Goal: Information Seeking & Learning: Learn about a topic

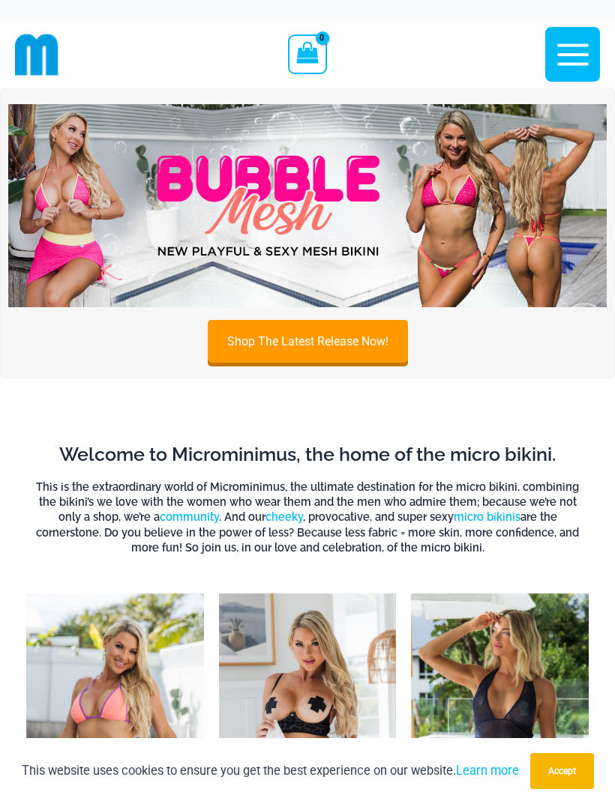
click at [564, 65] on icon "button" at bounding box center [572, 54] width 37 height 37
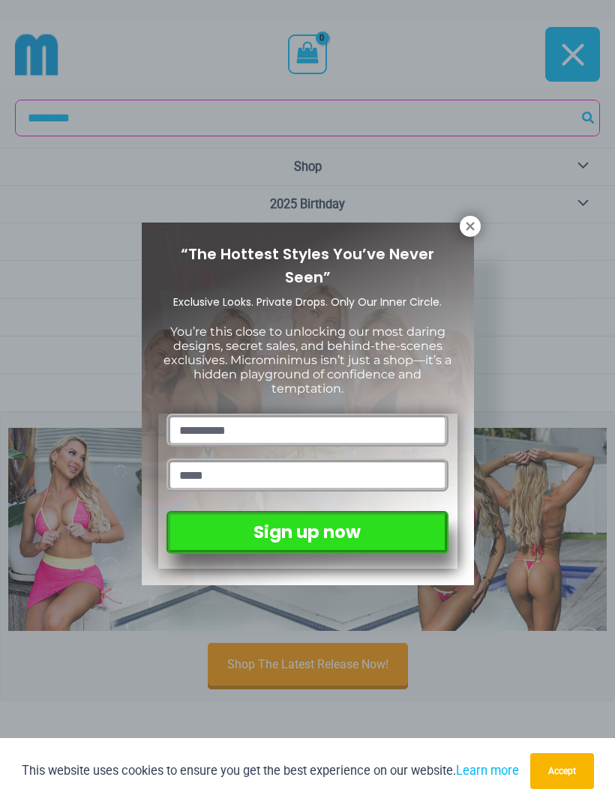
click at [468, 230] on icon at bounding box center [469, 226] width 13 height 13
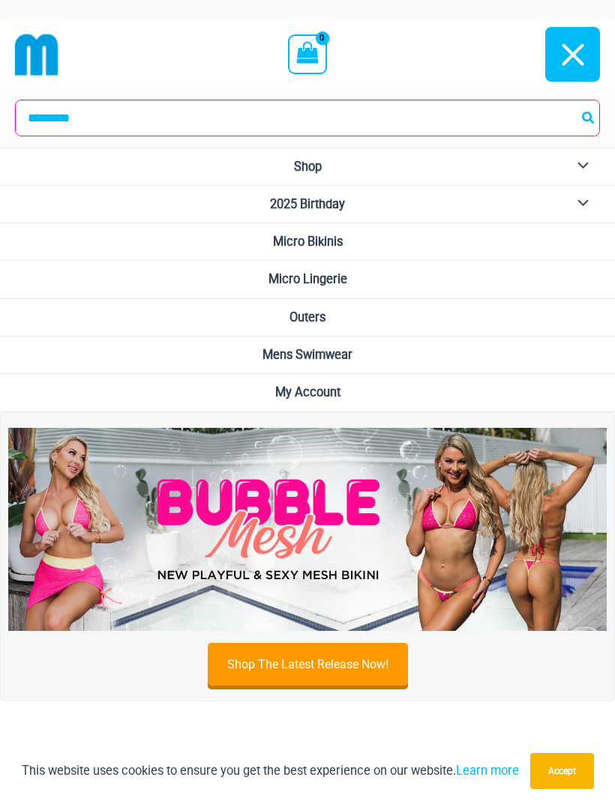
click at [327, 241] on span "Micro Bikinis" at bounding box center [308, 242] width 70 height 14
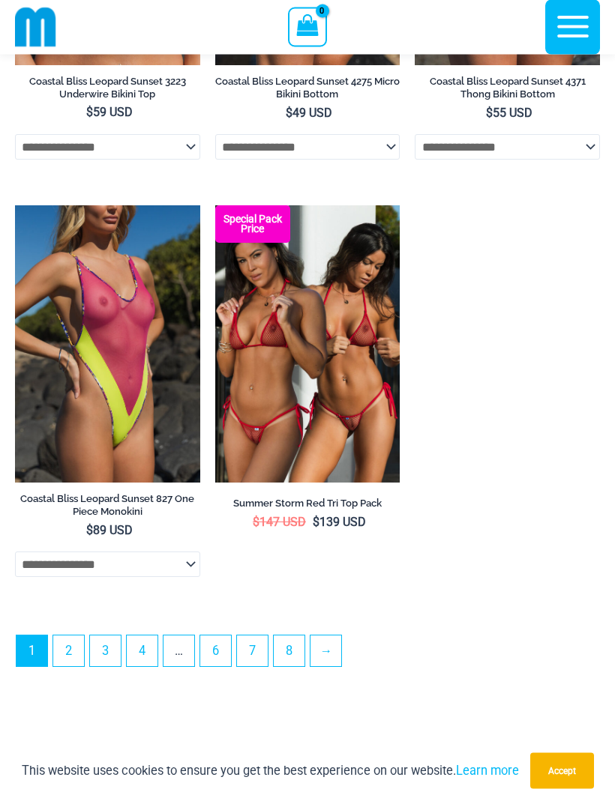
scroll to position [4442, 0]
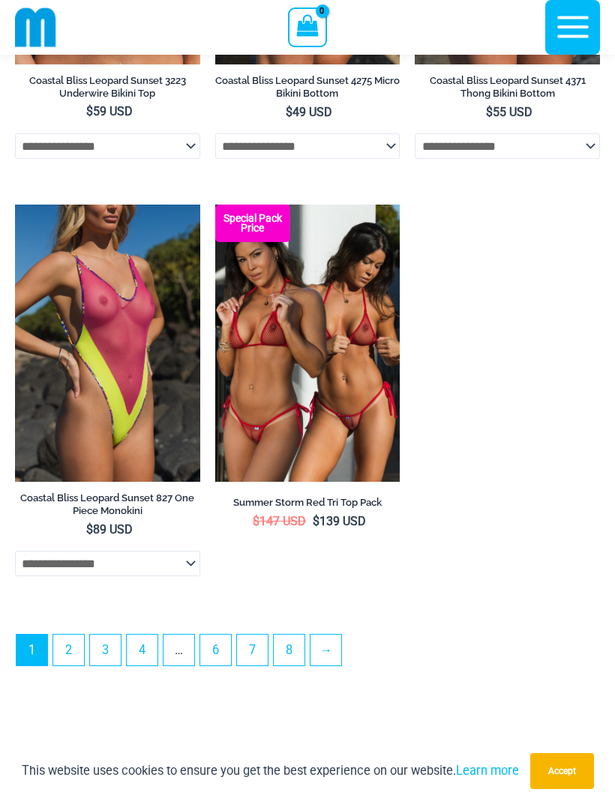
click at [63, 666] on link "2" at bounding box center [68, 650] width 31 height 31
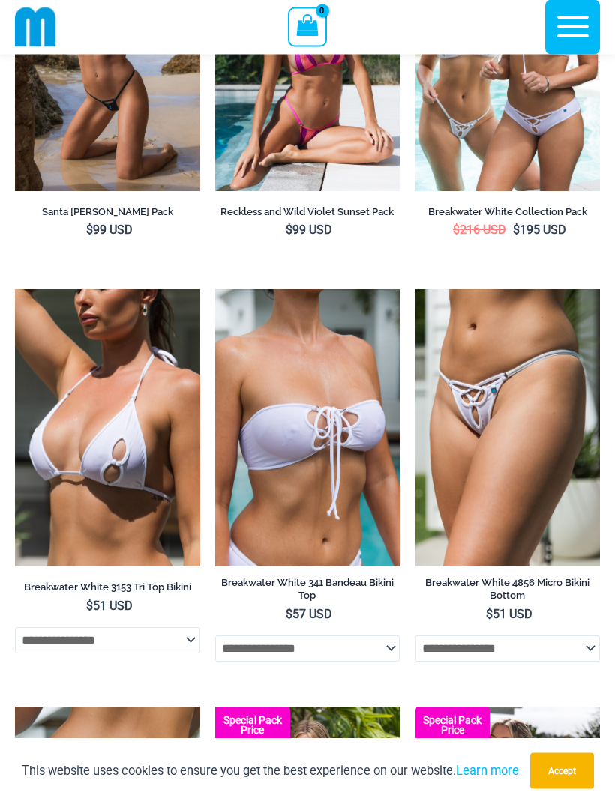
scroll to position [2261, 0]
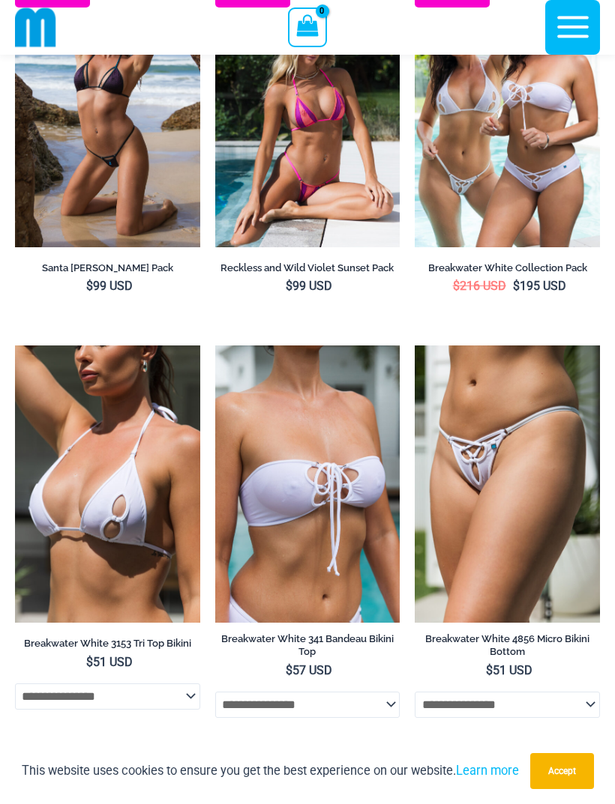
click at [569, 28] on icon "button" at bounding box center [572, 27] width 31 height 22
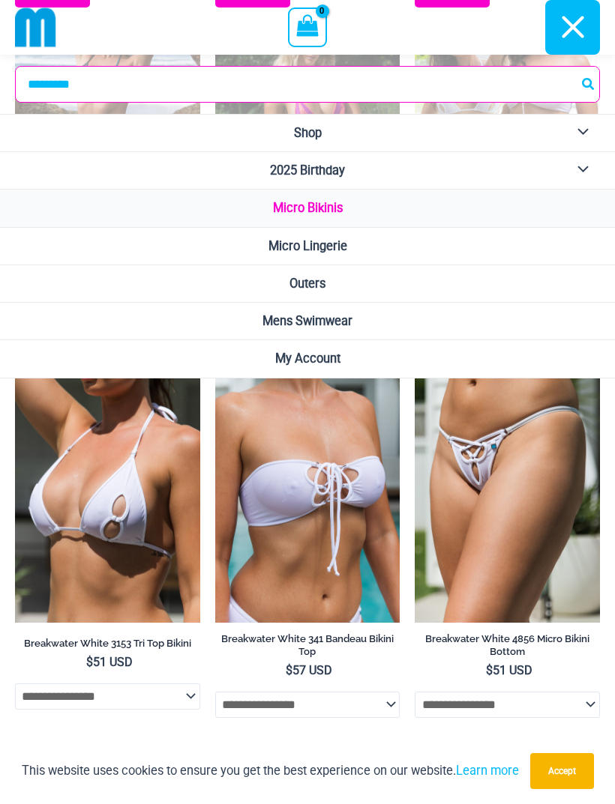
click at [319, 283] on span "Outers" at bounding box center [307, 284] width 36 height 14
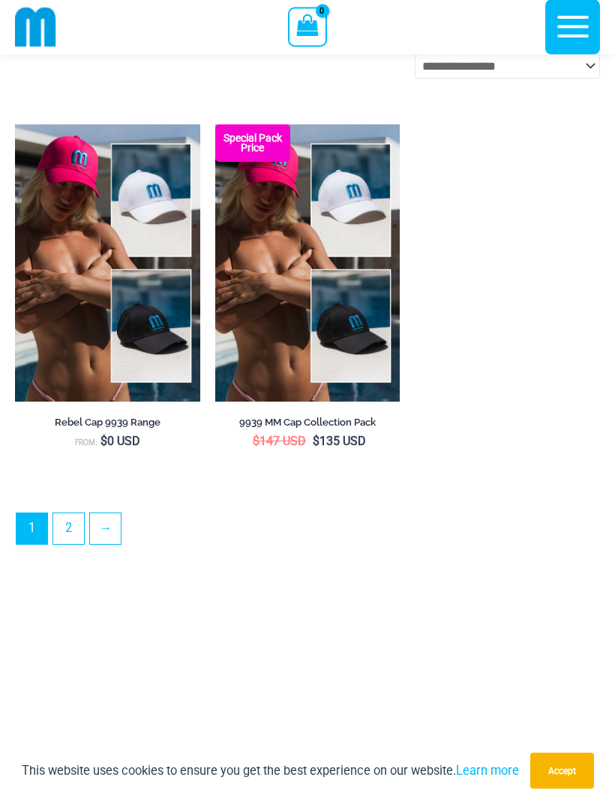
scroll to position [4192, 0]
click at [69, 540] on link "2" at bounding box center [68, 528] width 31 height 31
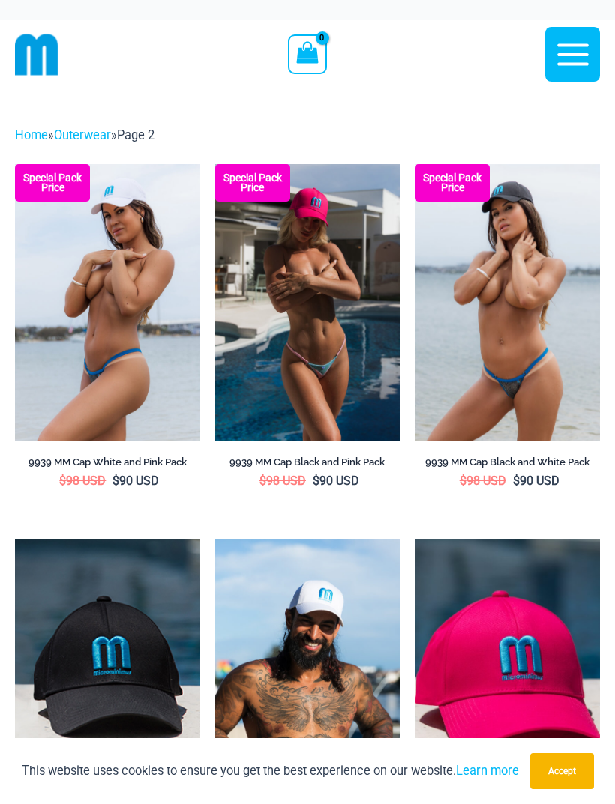
click at [566, 52] on icon "button" at bounding box center [572, 54] width 37 height 37
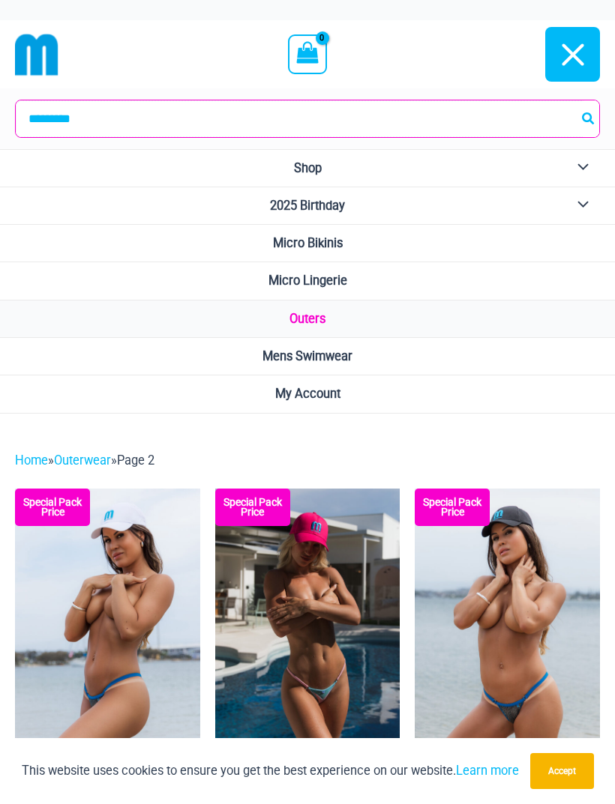
click at [494, 114] on input "Search for:" at bounding box center [307, 118] width 583 height 37
type input "*******"
click at [588, 118] on button "Search" at bounding box center [588, 118] width 19 height 37
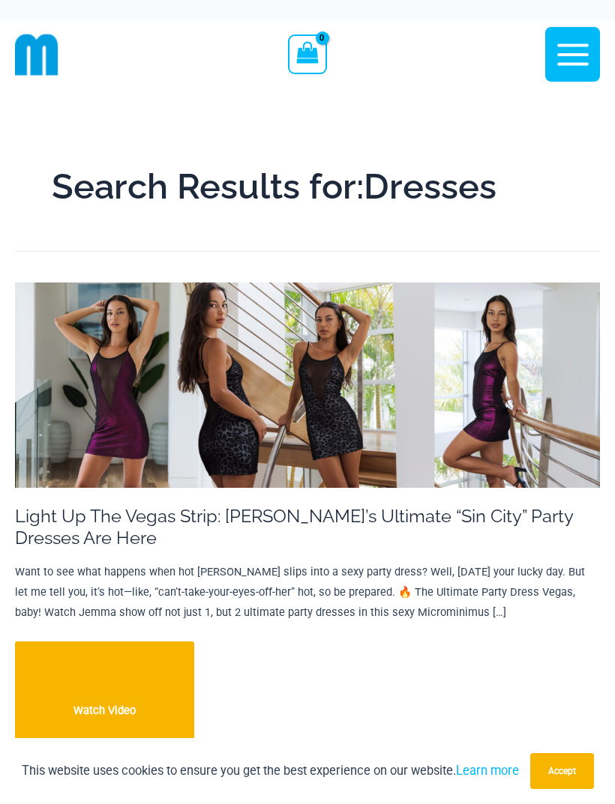
click at [576, 44] on icon "button" at bounding box center [572, 54] width 31 height 22
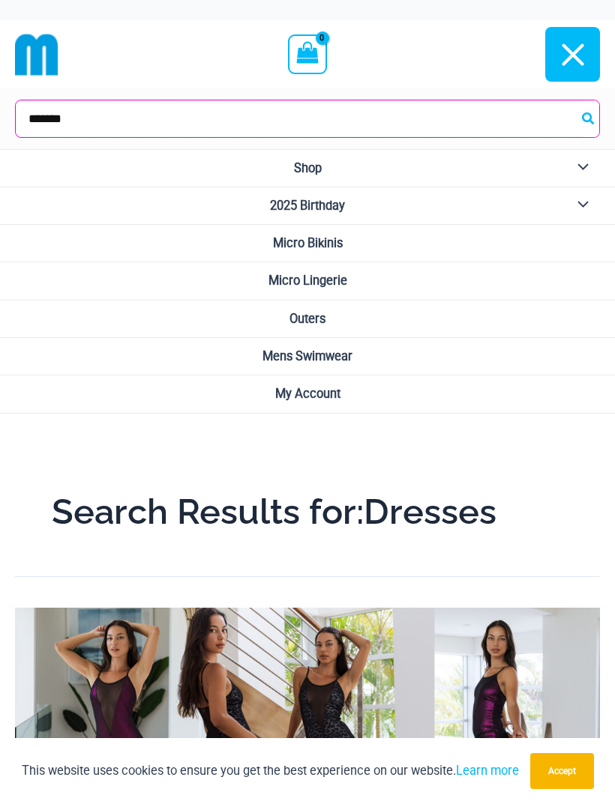
click at [427, 108] on input "*******" at bounding box center [307, 118] width 583 height 37
type input "*****"
click at [588, 118] on button "Search" at bounding box center [588, 118] width 19 height 37
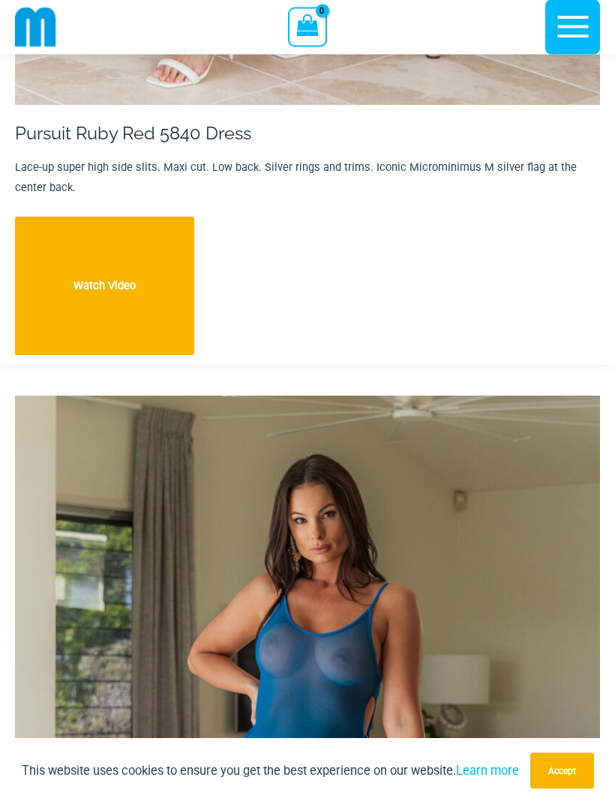
scroll to position [11877, 0]
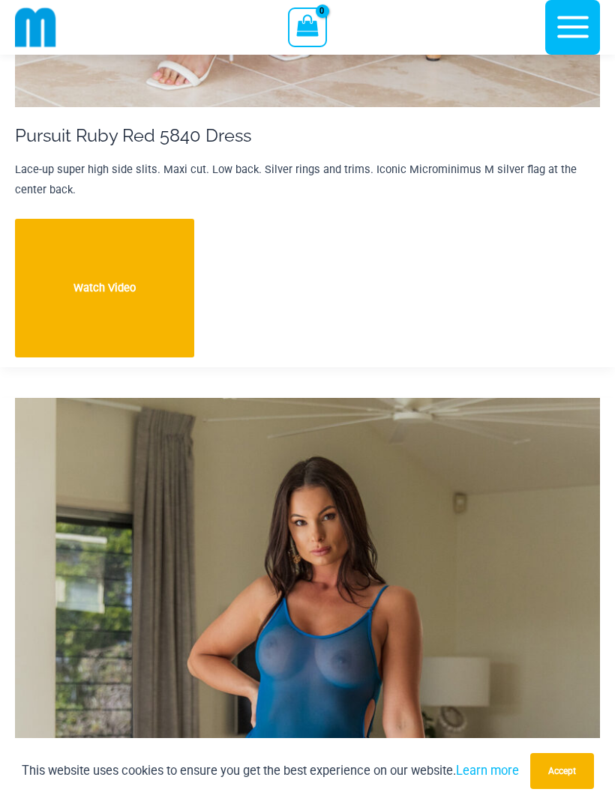
click at [570, 26] on icon "button" at bounding box center [572, 27] width 31 height 22
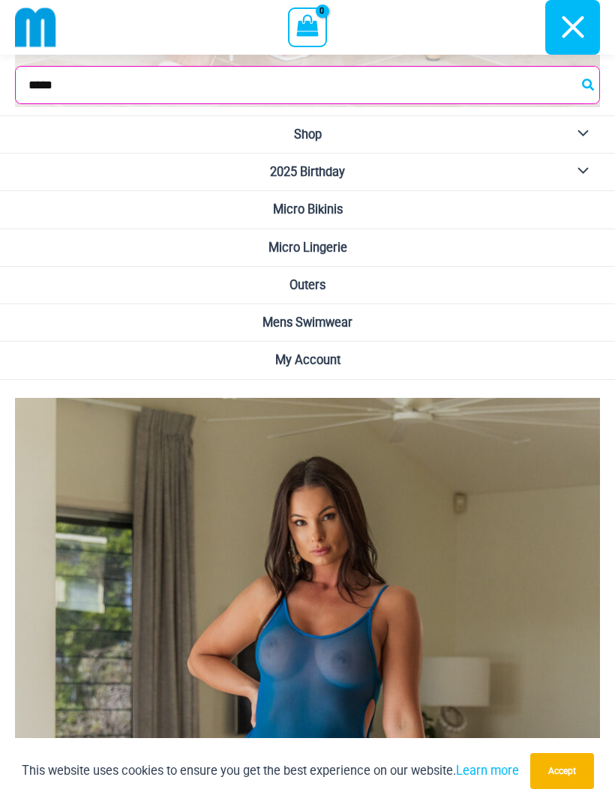
click at [507, 78] on input "*****" at bounding box center [307, 85] width 583 height 37
click at [584, 87] on icon "Search" at bounding box center [588, 83] width 12 height 13
click at [583, 86] on icon "Search" at bounding box center [588, 83] width 12 height 13
click at [584, 82] on icon "Search" at bounding box center [588, 84] width 12 height 12
click at [583, 84] on icon "Search" at bounding box center [588, 84] width 12 height 12
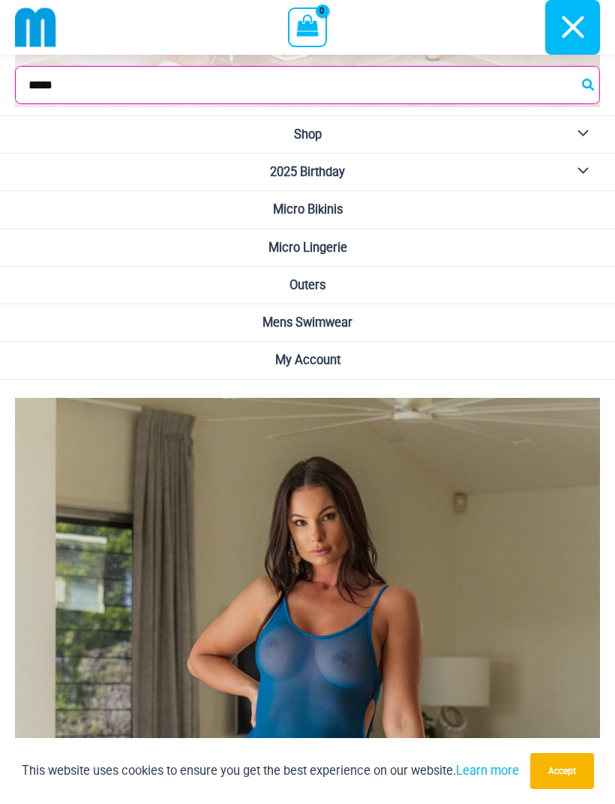
click at [540, 82] on input "*****" at bounding box center [307, 85] width 583 height 37
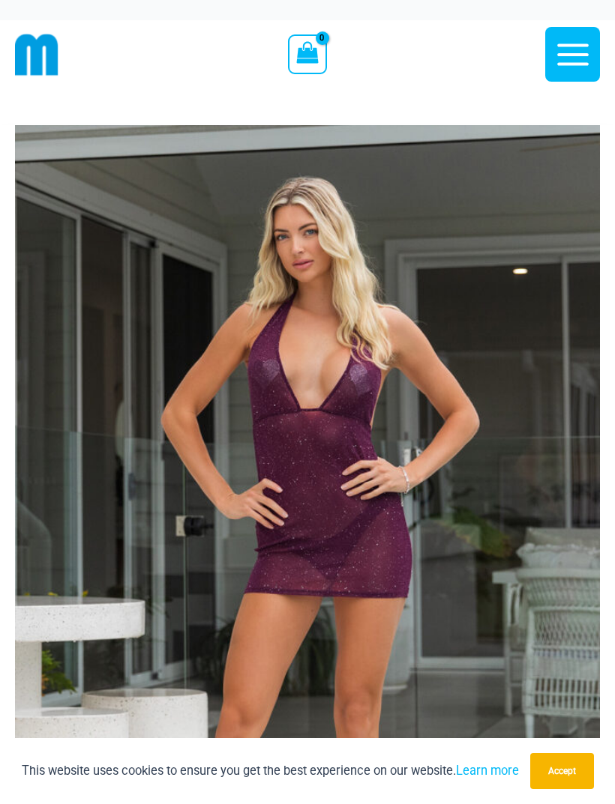
click at [577, 55] on icon "button" at bounding box center [572, 54] width 31 height 22
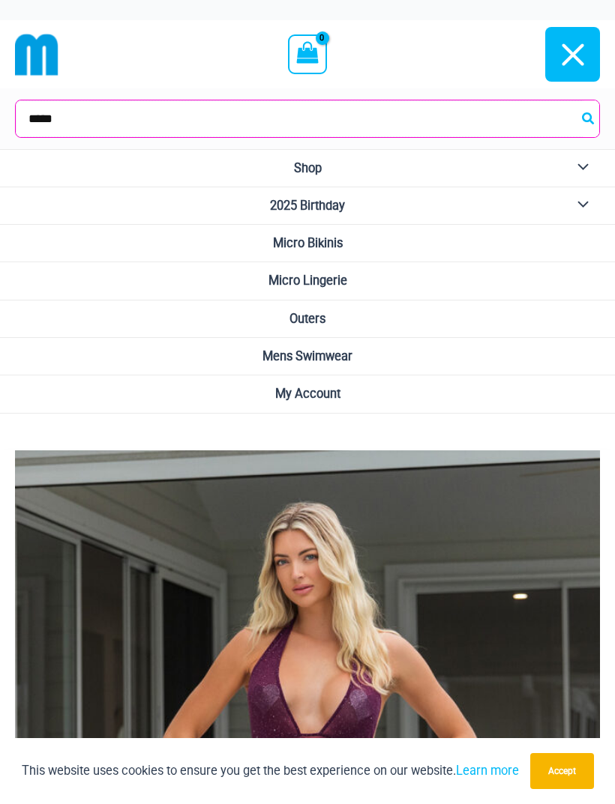
click at [373, 130] on input "*****" at bounding box center [307, 118] width 583 height 37
type input "*"
type input "******"
click at [588, 118] on button "Search" at bounding box center [588, 118] width 19 height 37
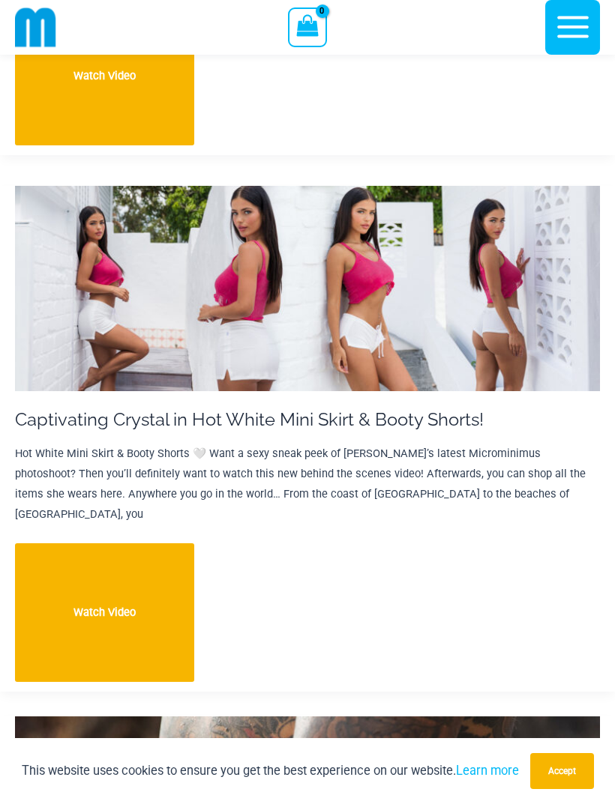
scroll to position [7542, 0]
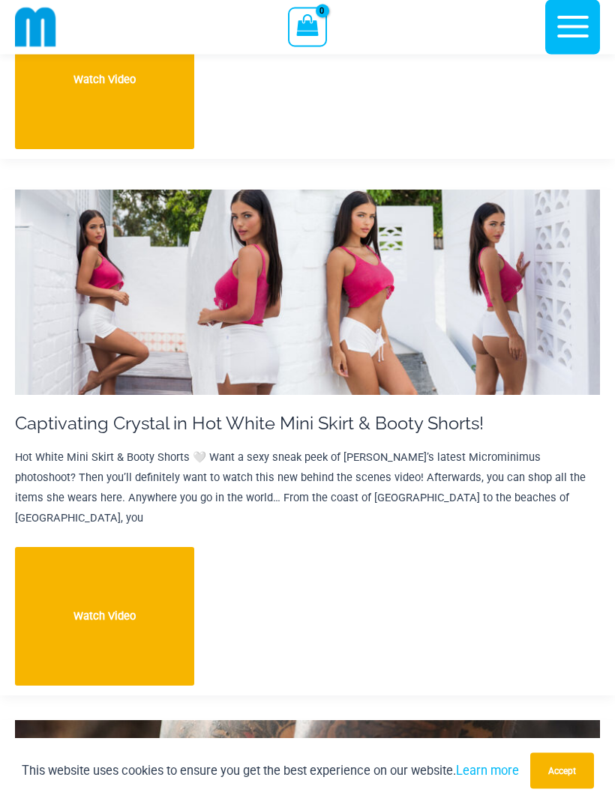
click at [97, 265] on img at bounding box center [307, 292] width 585 height 205
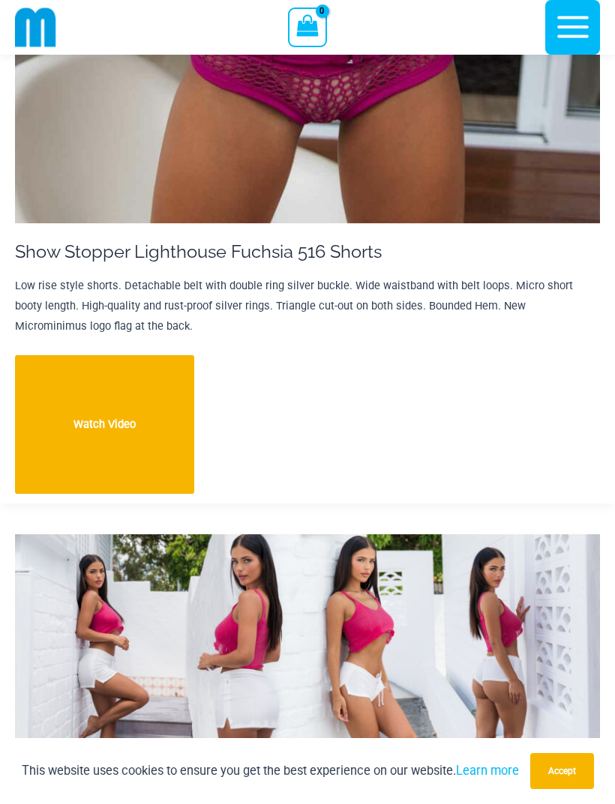
scroll to position [7190, 0]
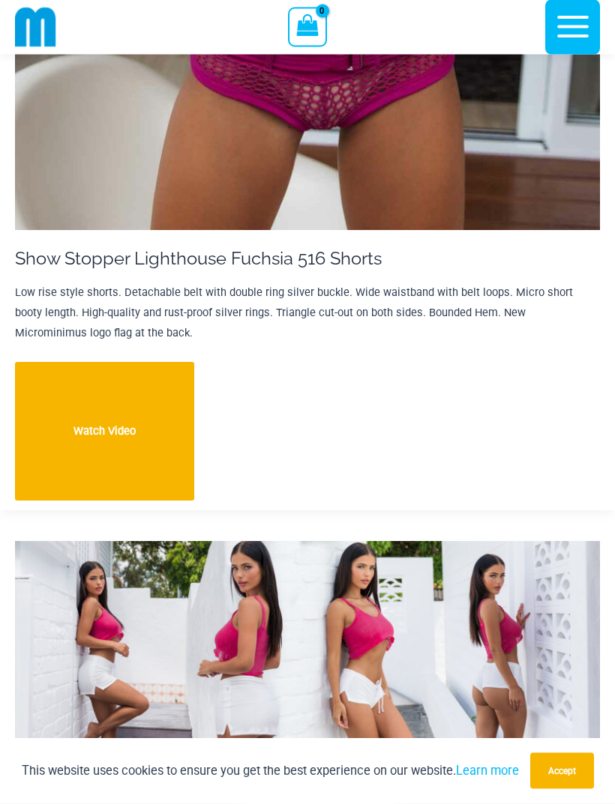
click at [572, 28] on icon "button" at bounding box center [572, 27] width 31 height 22
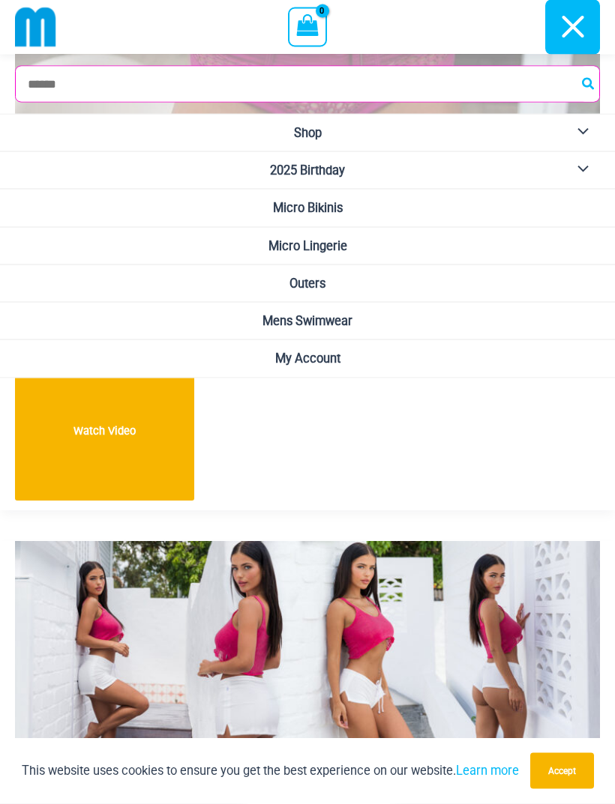
scroll to position [7191, 0]
click at [339, 210] on span "Micro Bikinis" at bounding box center [308, 208] width 70 height 14
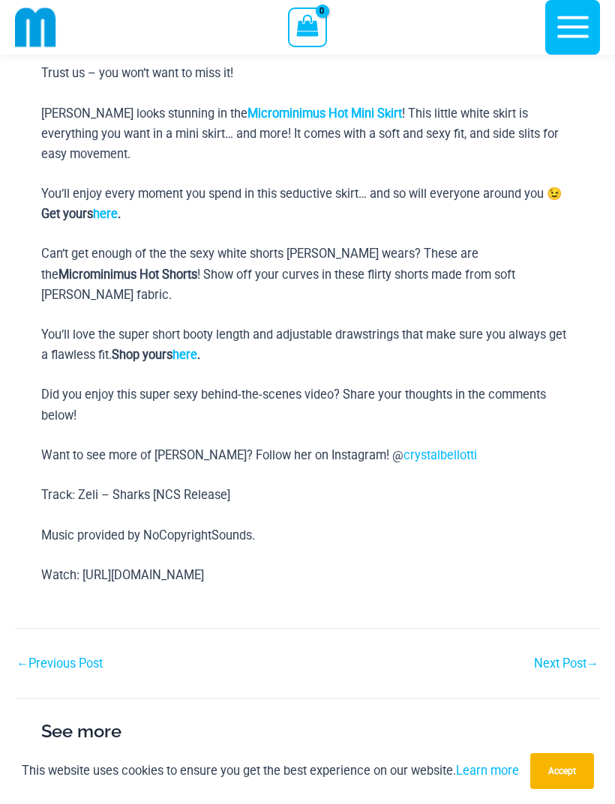
scroll to position [795, 0]
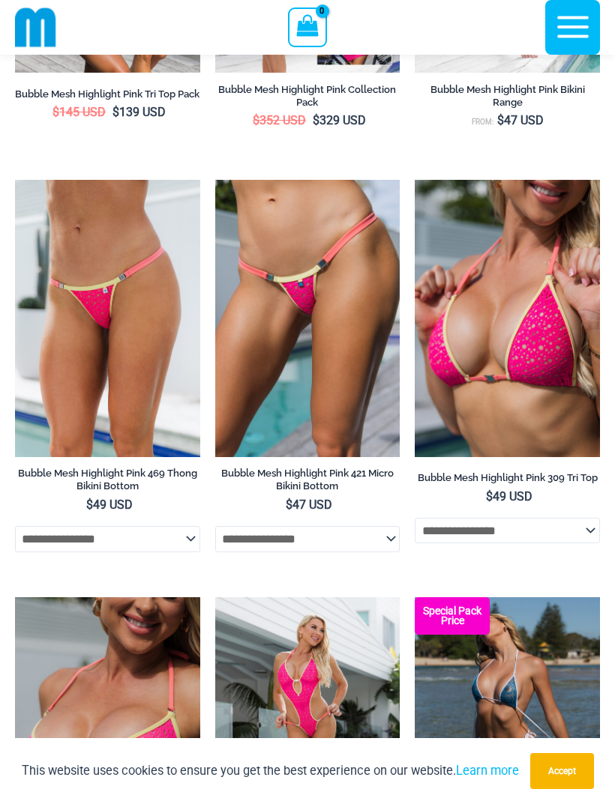
scroll to position [756, 0]
